Goal: Navigation & Orientation: Go to known website

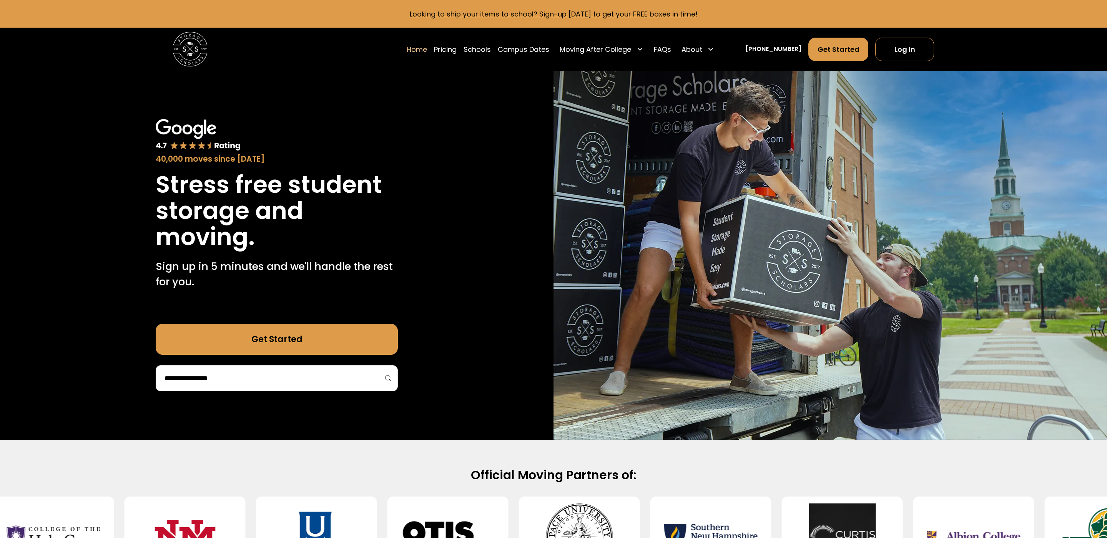
click at [757, 17] on p "Looking to ship your items to school? Sign-up [DATE] to get your FREE boxes in …" at bounding box center [553, 14] width 1086 height 10
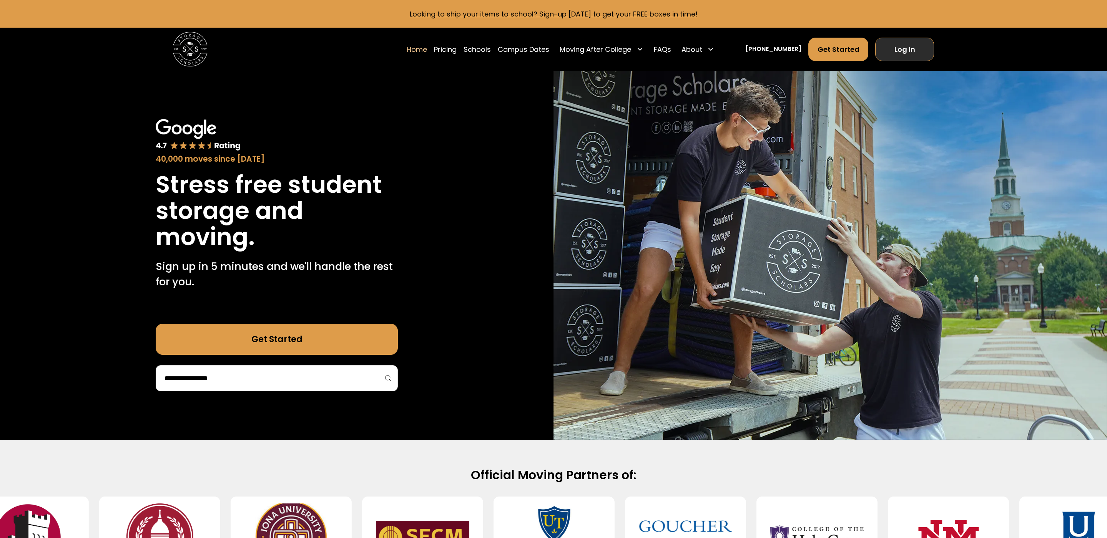
click at [889, 44] on link "Log In" at bounding box center [904, 49] width 59 height 23
